Goal: Register for event/course

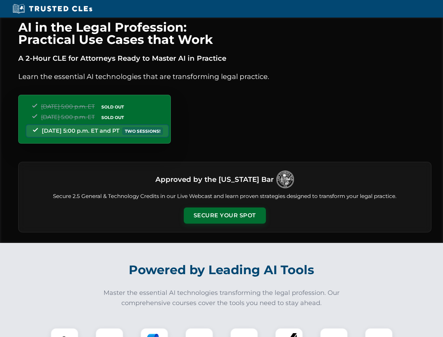
click at [225, 215] on button "Secure Your Spot" at bounding box center [225, 215] width 82 height 16
click at [65, 332] on img at bounding box center [64, 341] width 20 height 20
click at [109, 332] on div at bounding box center [109, 342] width 28 height 28
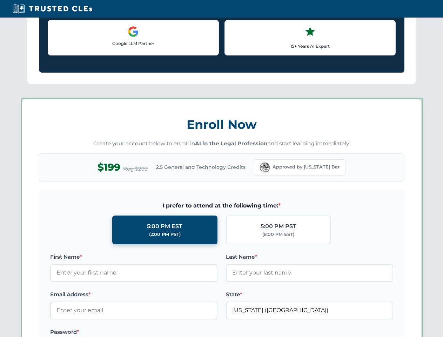
click at [199, 332] on label "Password *" at bounding box center [133, 332] width 167 height 8
